Goal: Use online tool/utility

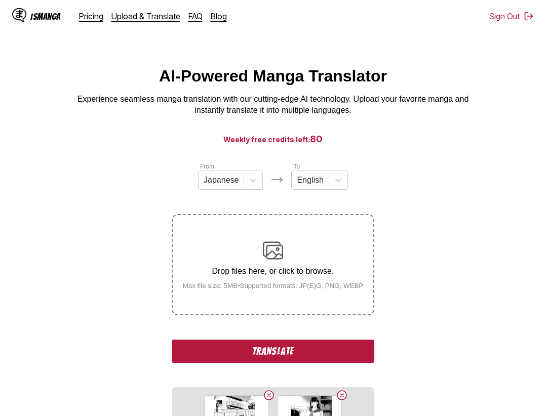
click at [296, 354] on button "Translate" at bounding box center [273, 351] width 203 height 23
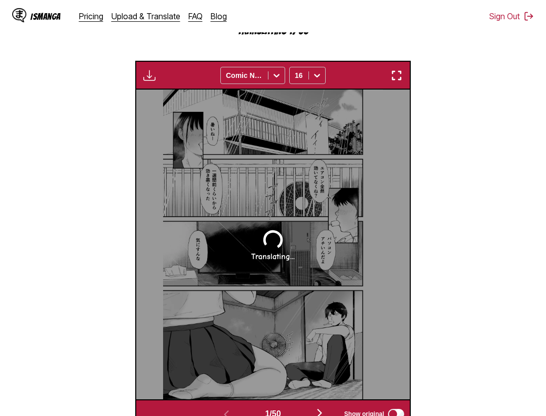
scroll to position [108, 0]
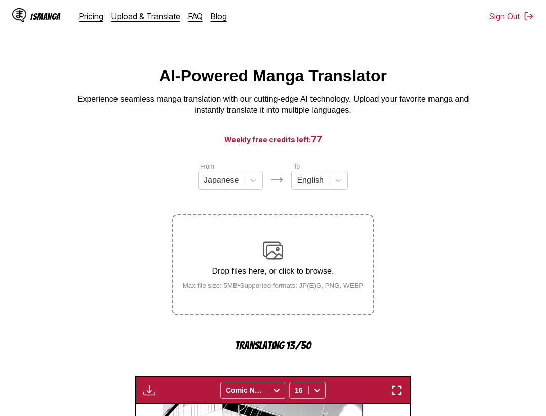
scroll to position [108, 0]
